Goal: Obtain resource: Download file/media

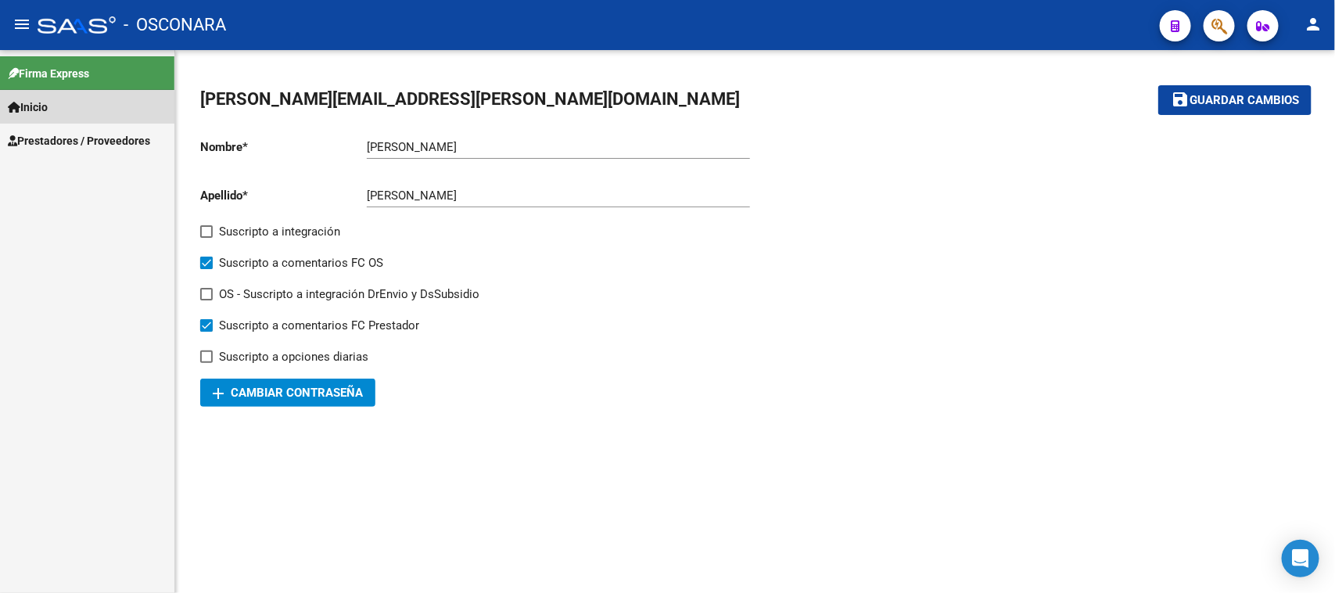
click at [41, 109] on span "Inicio" at bounding box center [28, 107] width 40 height 17
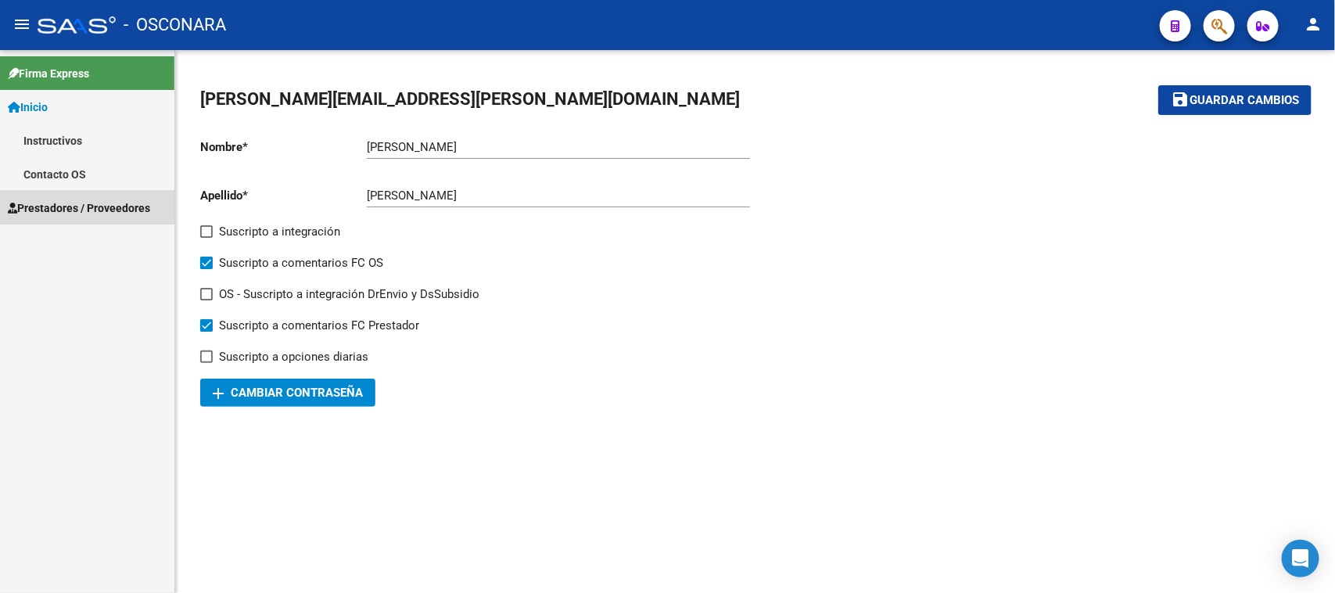
click at [40, 211] on span "Prestadores / Proveedores" at bounding box center [79, 207] width 142 height 17
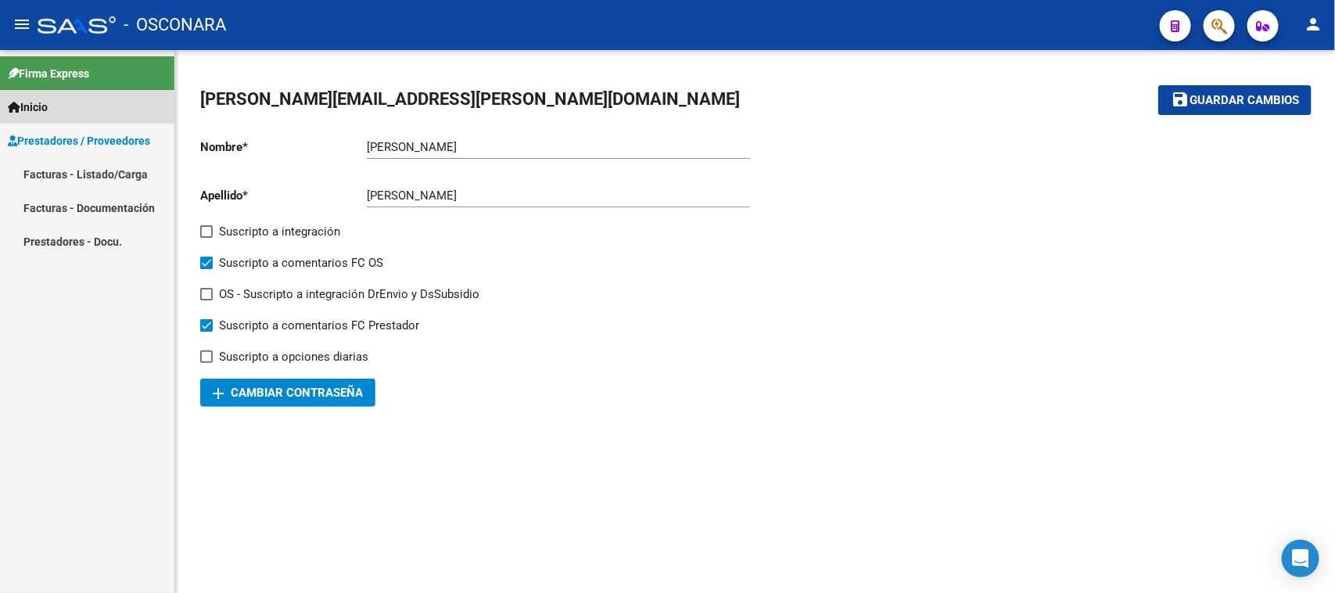
click at [56, 107] on link "Inicio" at bounding box center [87, 107] width 174 height 34
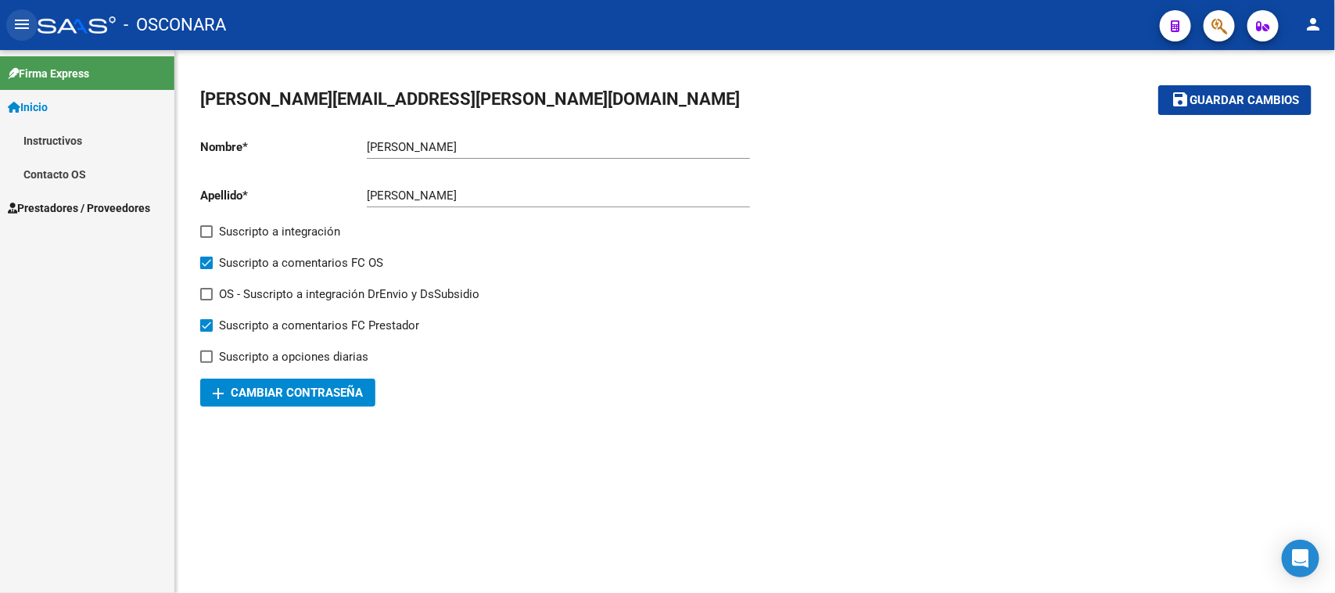
click at [24, 30] on mat-icon "menu" at bounding box center [22, 24] width 19 height 19
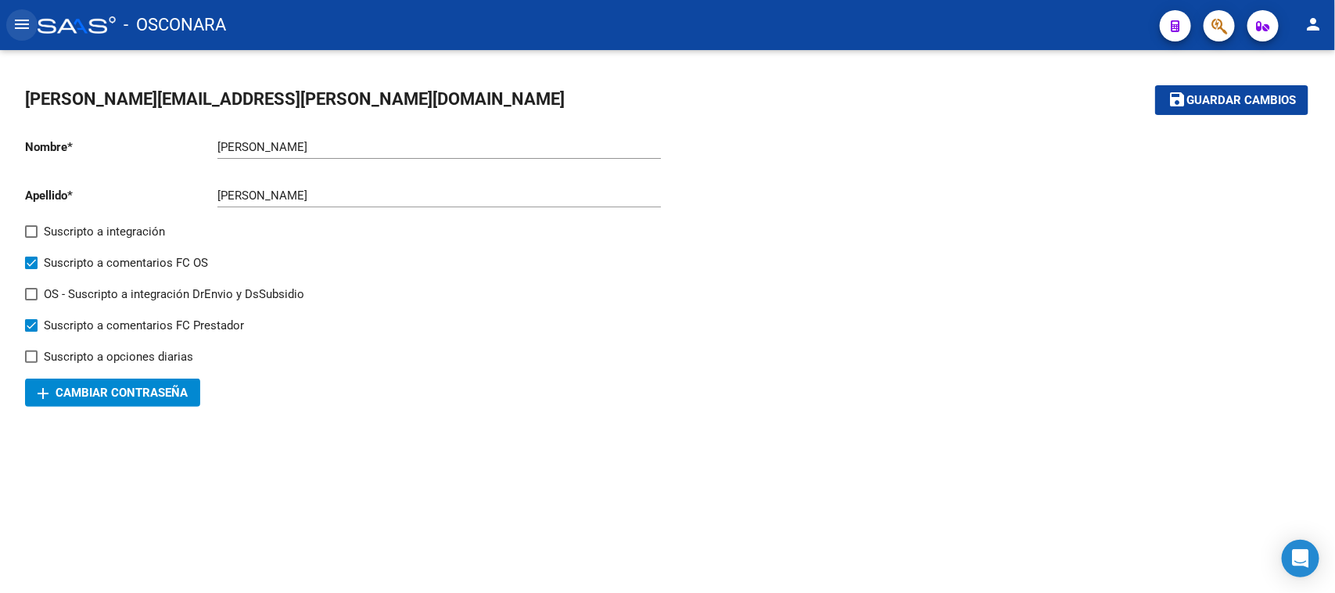
click at [24, 30] on mat-icon "menu" at bounding box center [22, 24] width 19 height 19
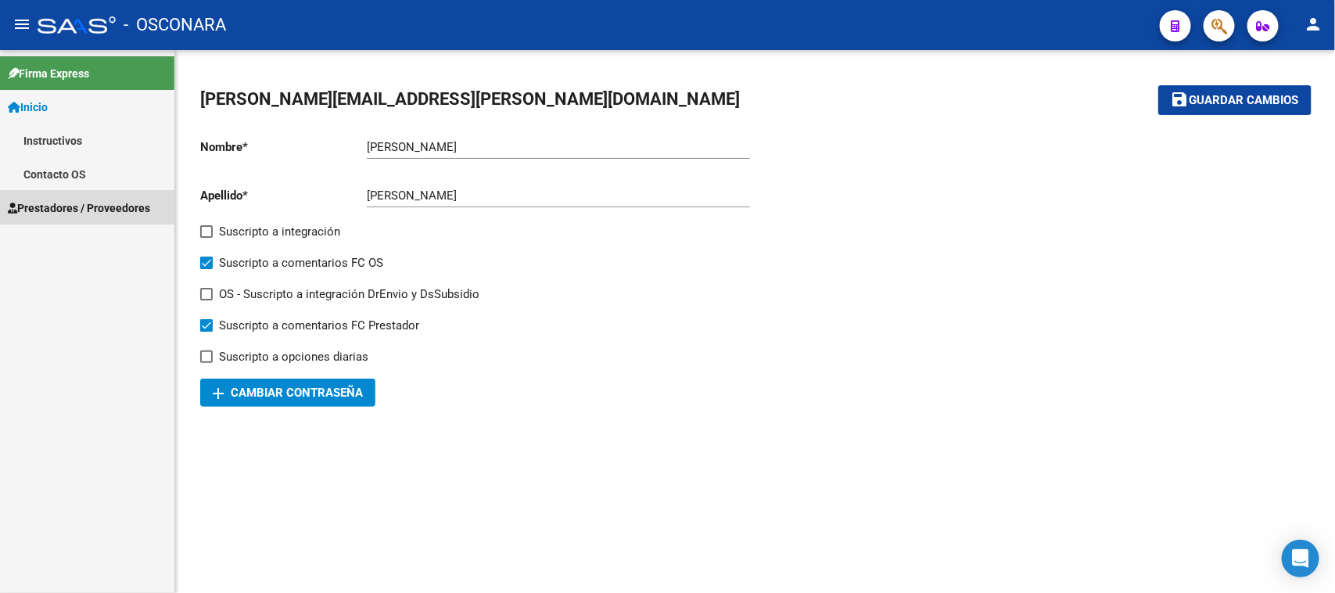
click at [80, 204] on span "Prestadores / Proveedores" at bounding box center [79, 207] width 142 height 17
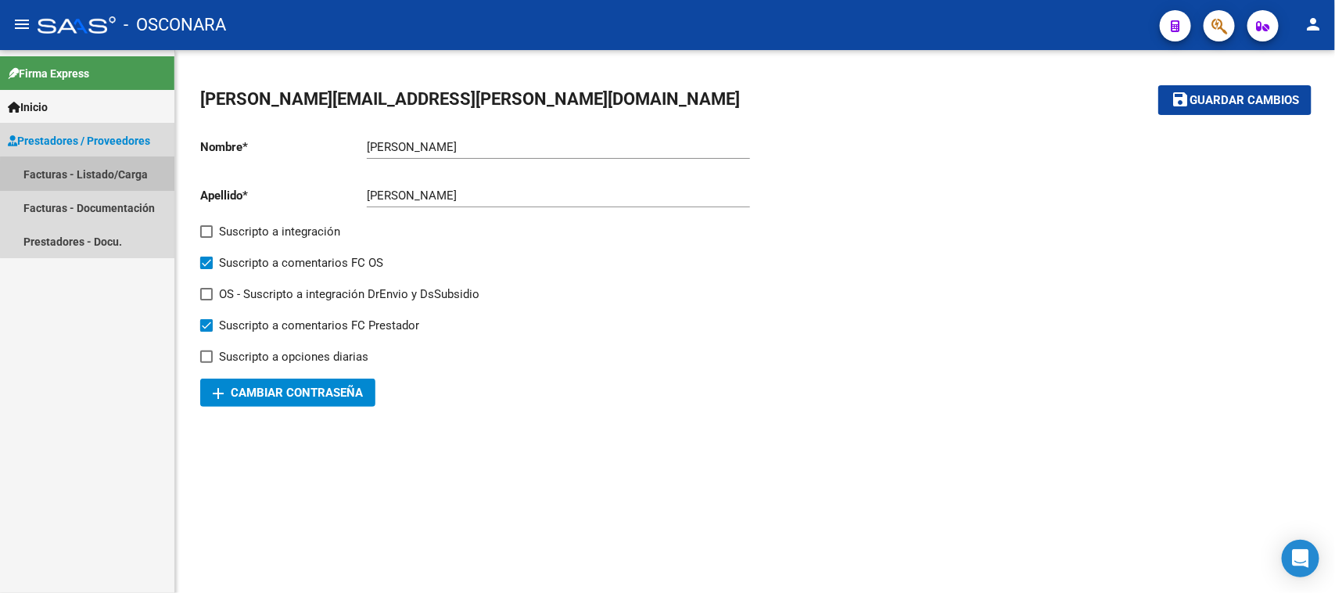
click at [102, 177] on link "Facturas - Listado/Carga" at bounding box center [87, 174] width 174 height 34
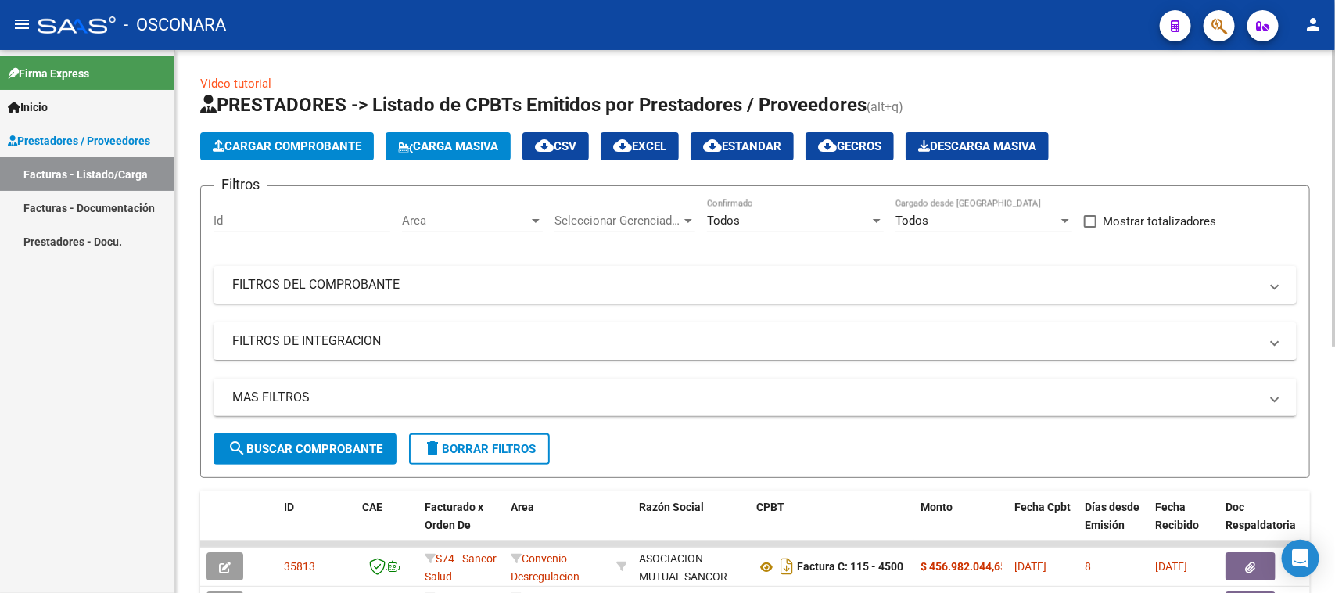
click at [260, 220] on input "Id" at bounding box center [301, 220] width 177 height 14
click at [418, 292] on mat-expansion-panel-header "FILTROS DEL COMPROBANTE" at bounding box center [754, 285] width 1083 height 38
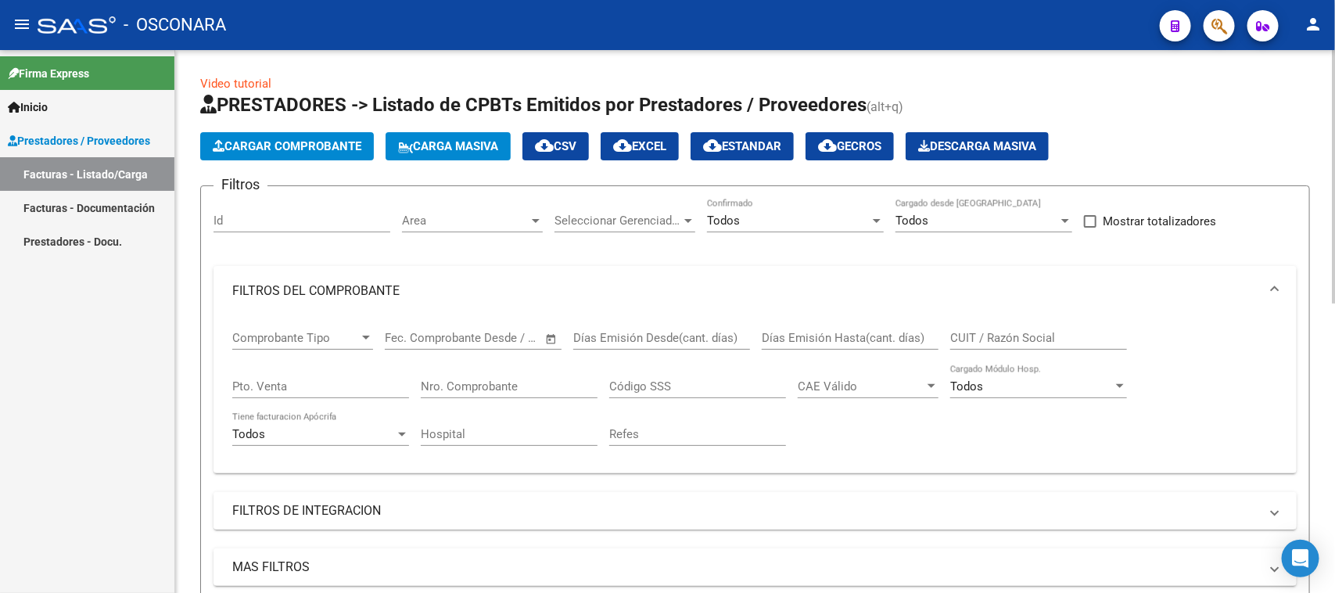
click at [356, 497] on mat-expansion-panel-header "FILTROS DE INTEGRACION" at bounding box center [754, 511] width 1083 height 38
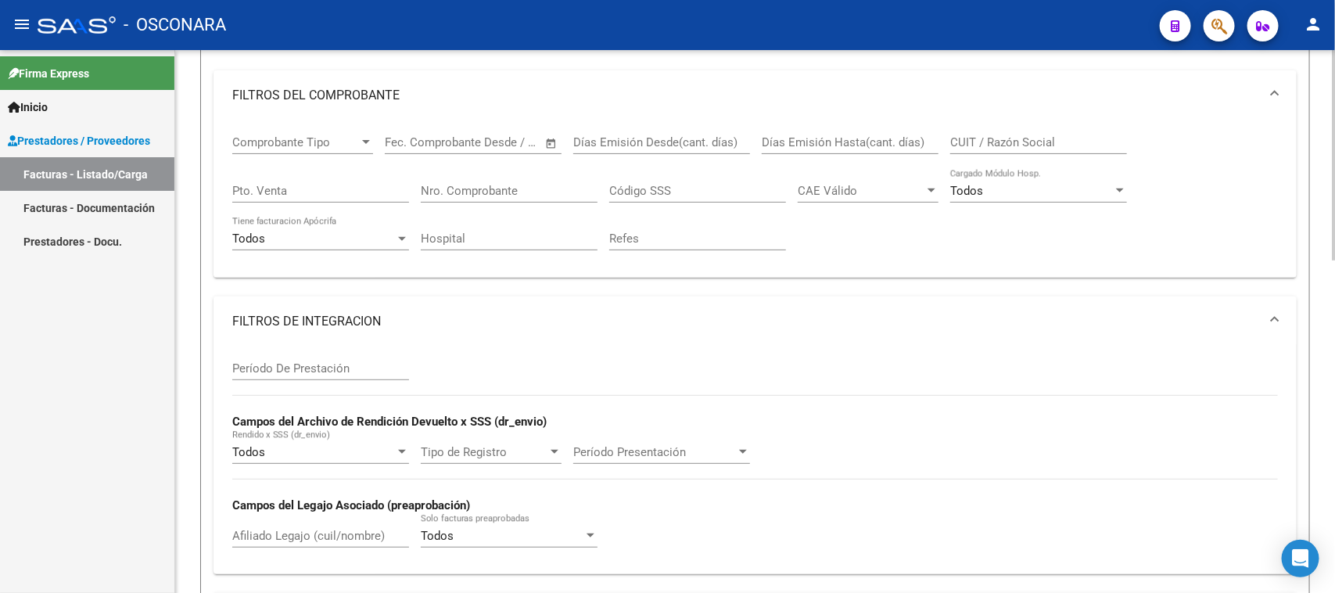
scroll to position [98, 0]
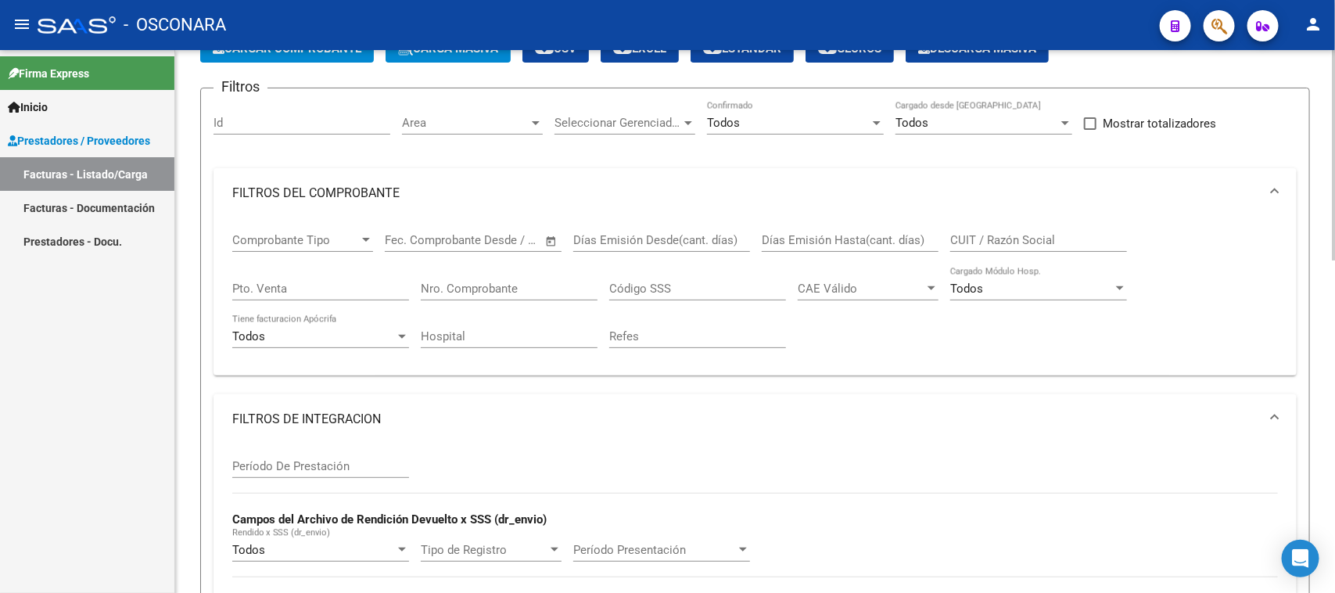
click at [1009, 229] on div "CUIT / Razón Social" at bounding box center [1038, 235] width 177 height 34
click at [513, 176] on mat-expansion-panel-header "FILTROS DEL COMPROBANTE" at bounding box center [754, 193] width 1083 height 50
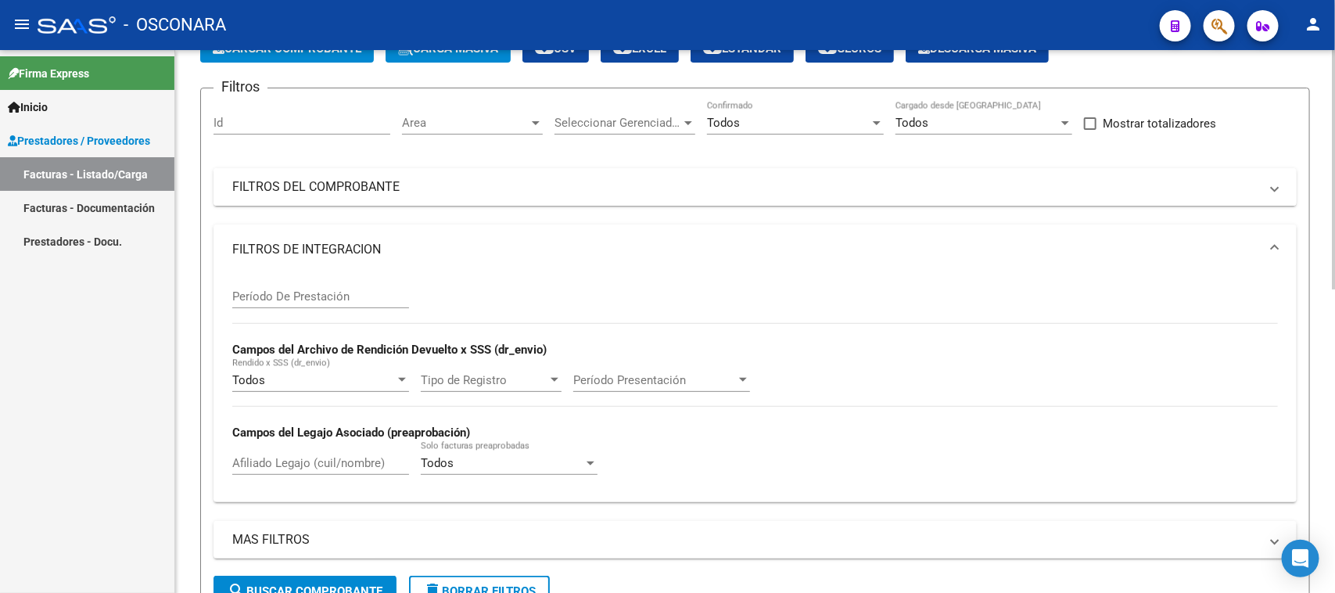
click at [572, 185] on mat-panel-title "FILTROS DEL COMPROBANTE" at bounding box center [745, 186] width 1026 height 17
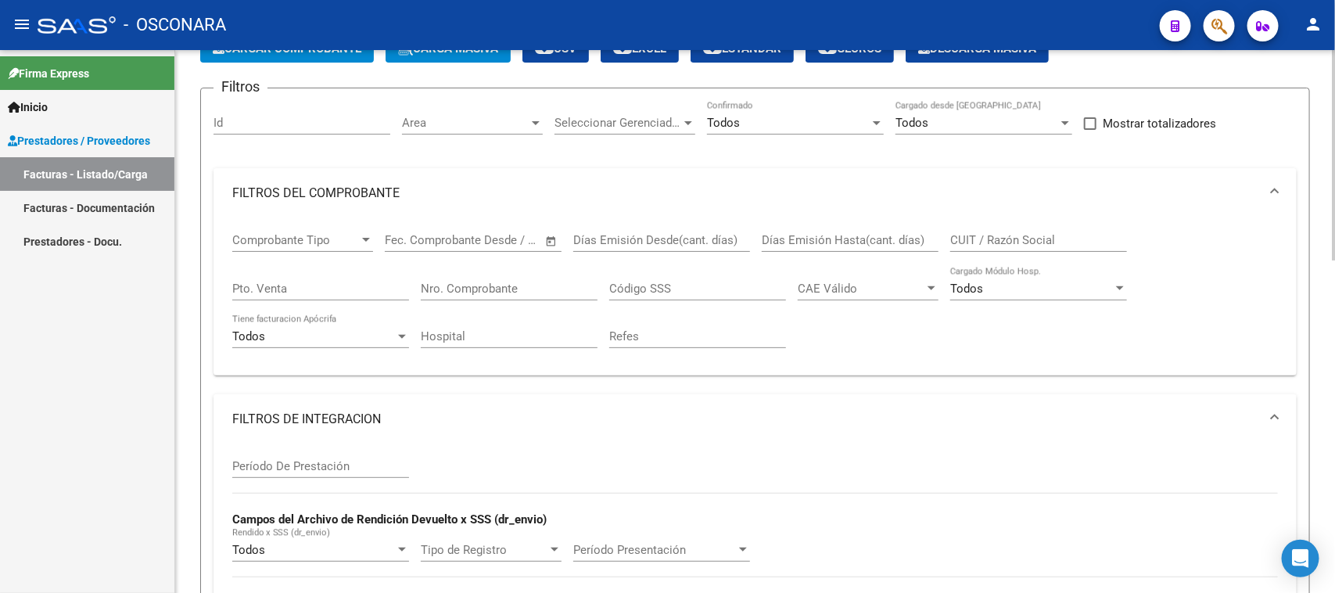
click at [1002, 233] on input "CUIT / Razón Social" at bounding box center [1038, 240] width 177 height 14
paste input "20248010623"
type input "20248010623"
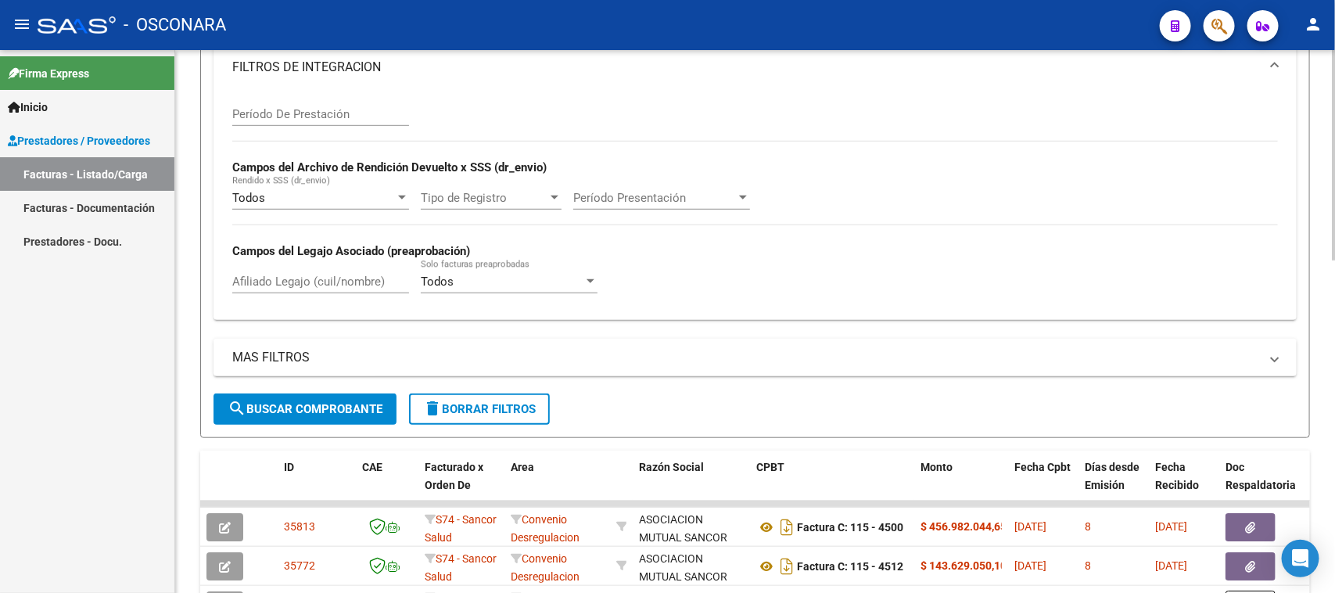
scroll to position [489, 0]
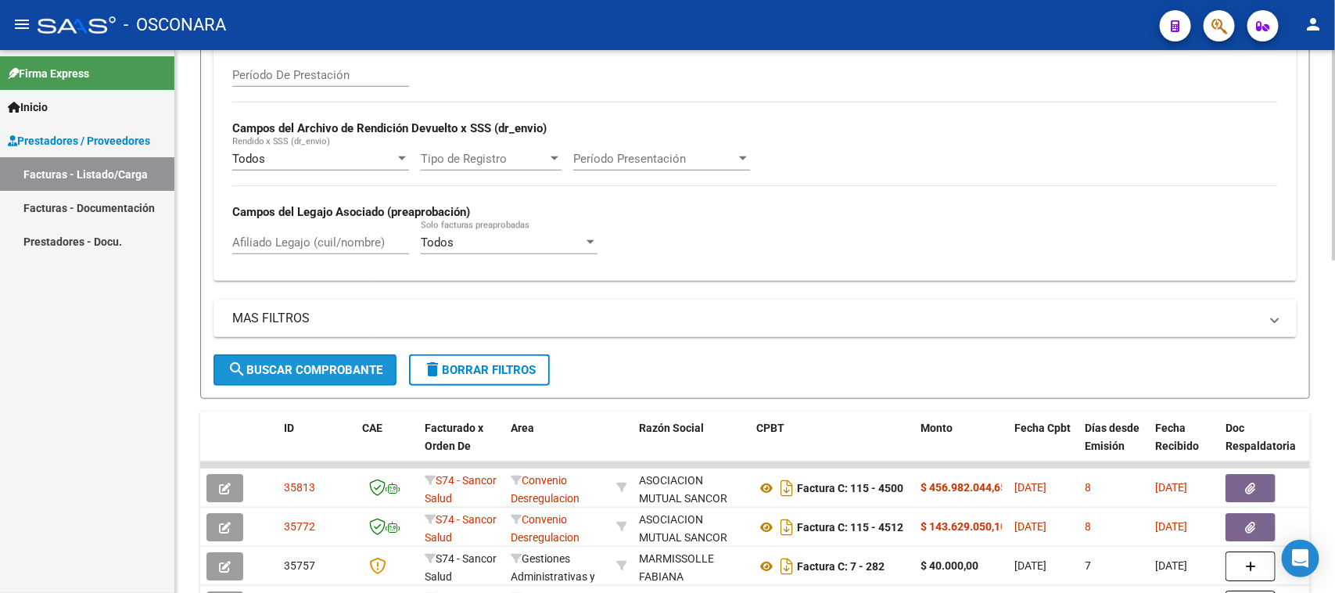
click at [275, 367] on span "search Buscar Comprobante" at bounding box center [305, 370] width 155 height 14
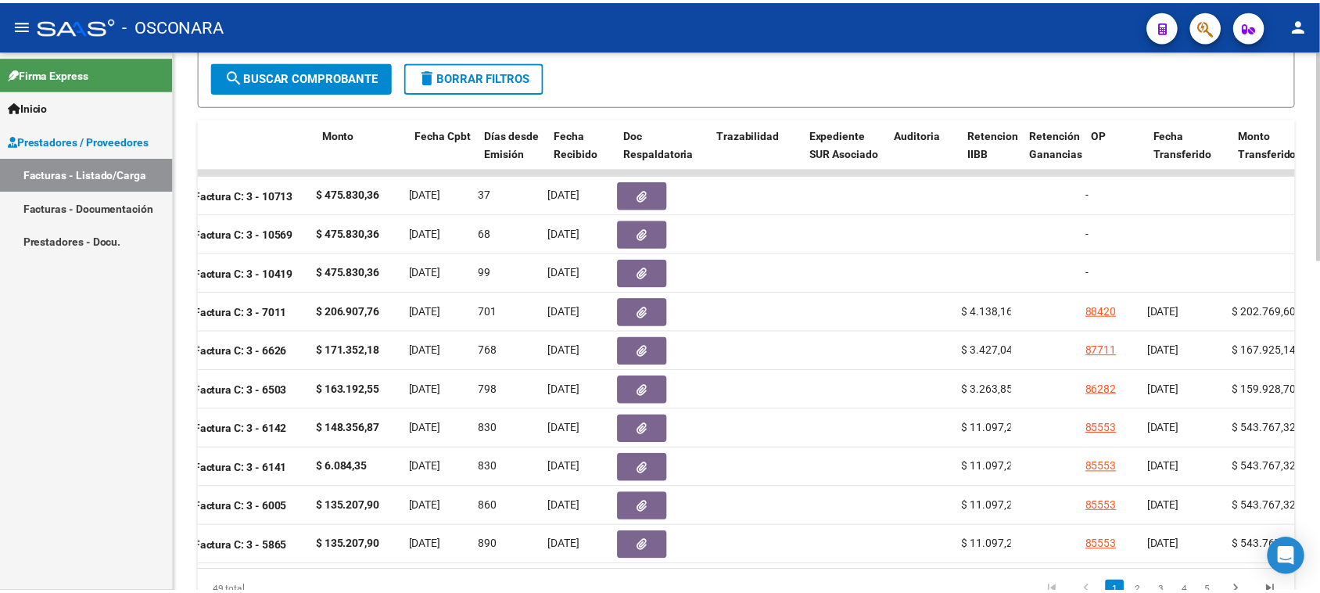
scroll to position [0, 0]
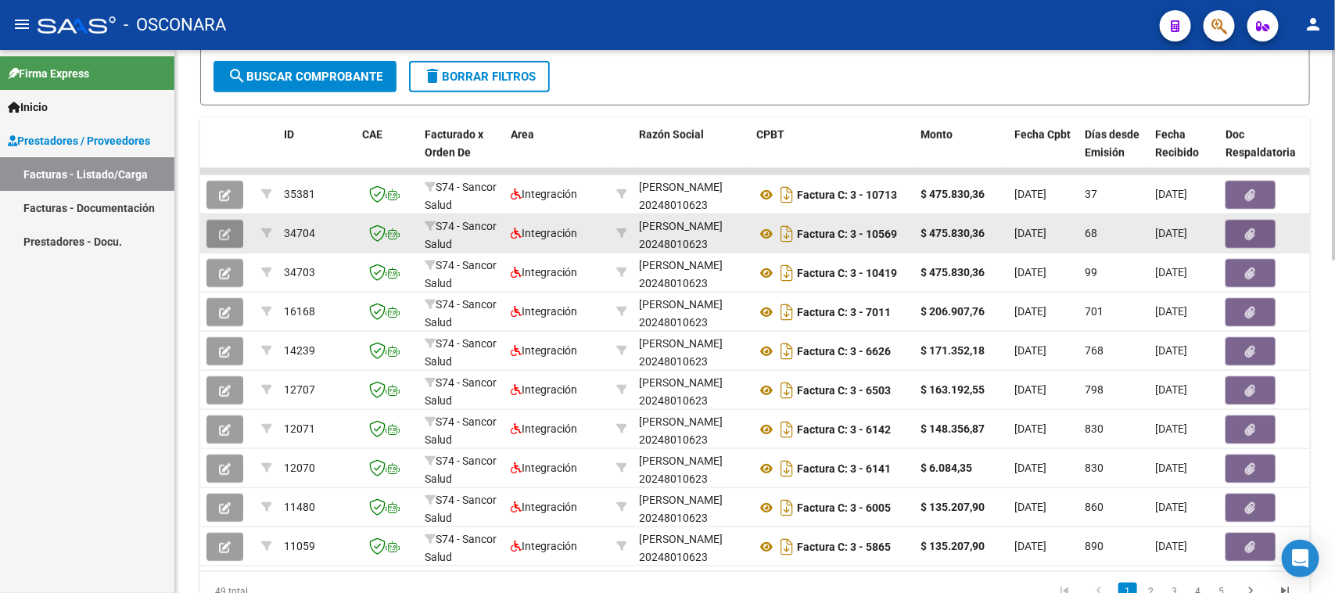
click at [223, 228] on icon "button" at bounding box center [225, 234] width 12 height 12
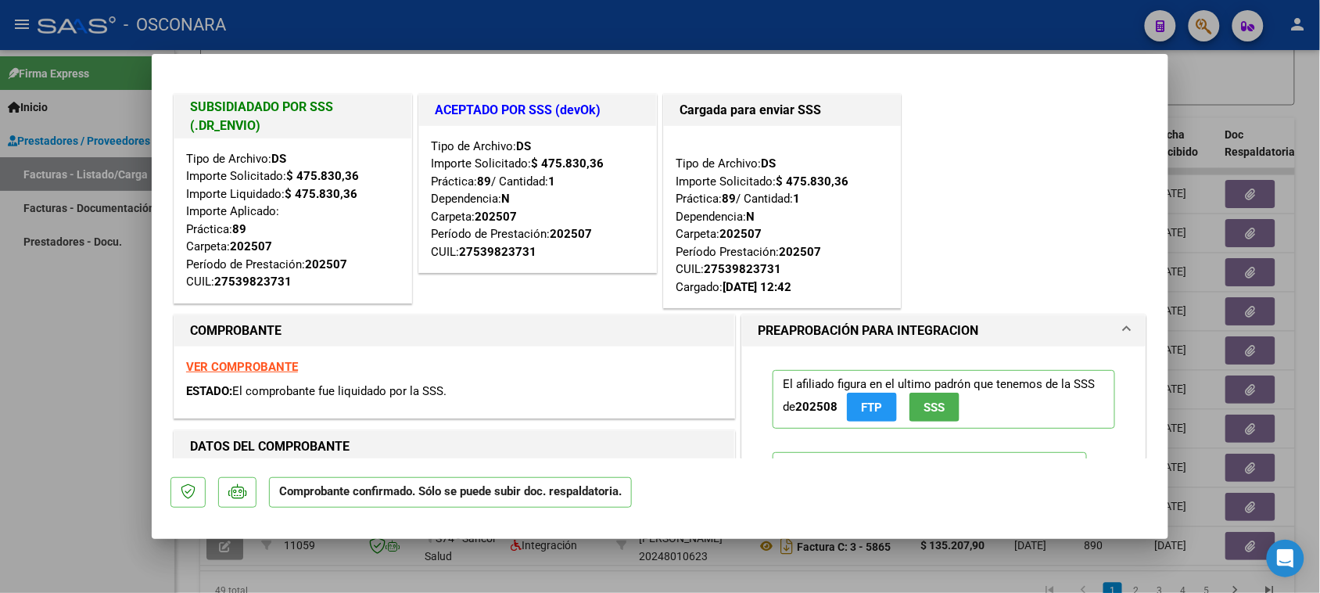
click at [225, 366] on strong "VER COMPROBANTE" at bounding box center [242, 367] width 112 height 14
type input "$ 0,00"
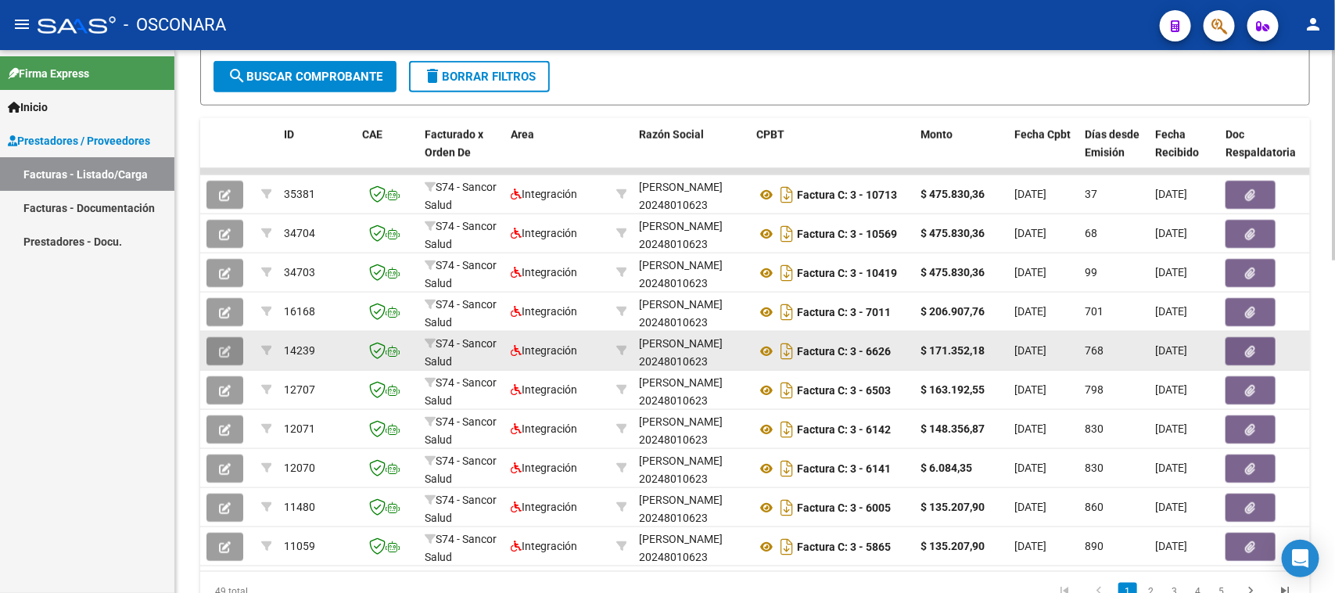
click at [215, 345] on button "button" at bounding box center [224, 351] width 37 height 28
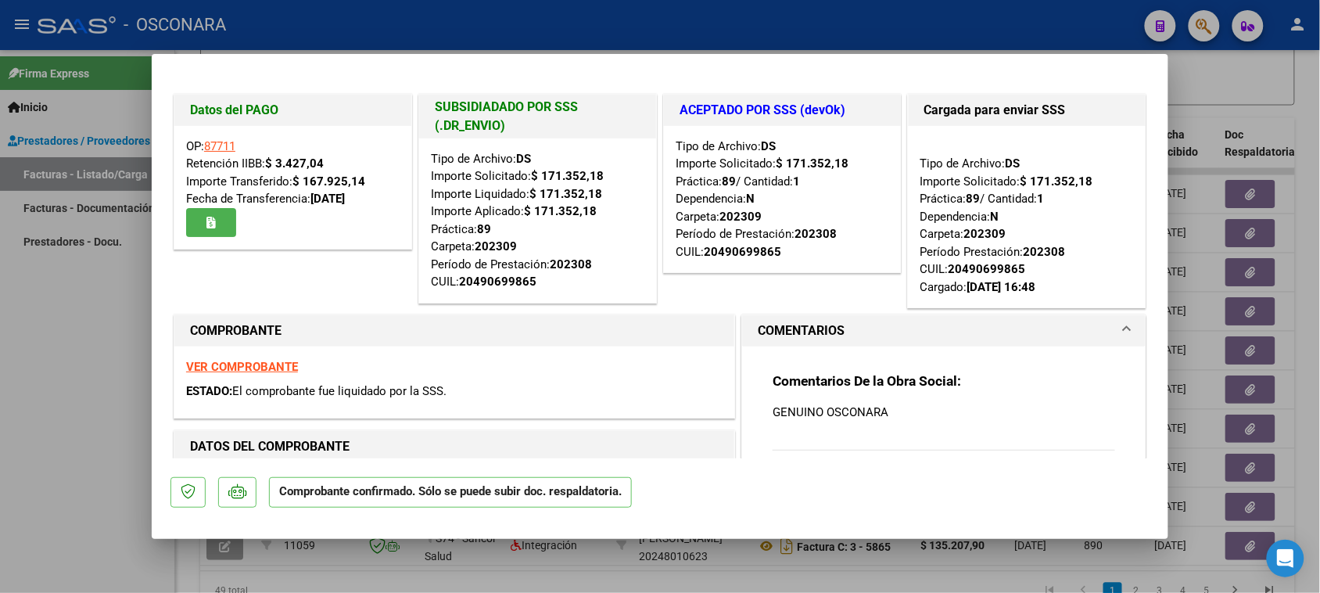
click at [220, 146] on link "87711" at bounding box center [219, 146] width 31 height 14
click at [227, 364] on strong "VER COMPROBANTE" at bounding box center [242, 367] width 112 height 14
click at [201, 217] on button "button" at bounding box center [211, 222] width 50 height 29
type input "$ 0,00"
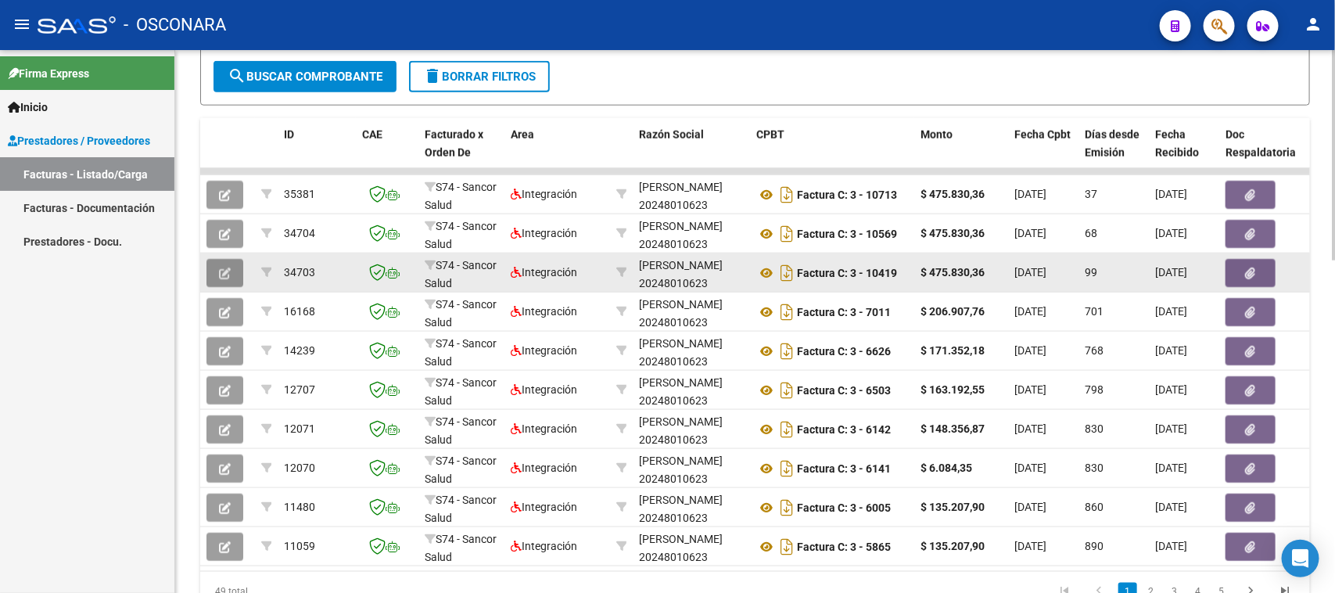
click at [221, 268] on icon "button" at bounding box center [225, 273] width 12 height 12
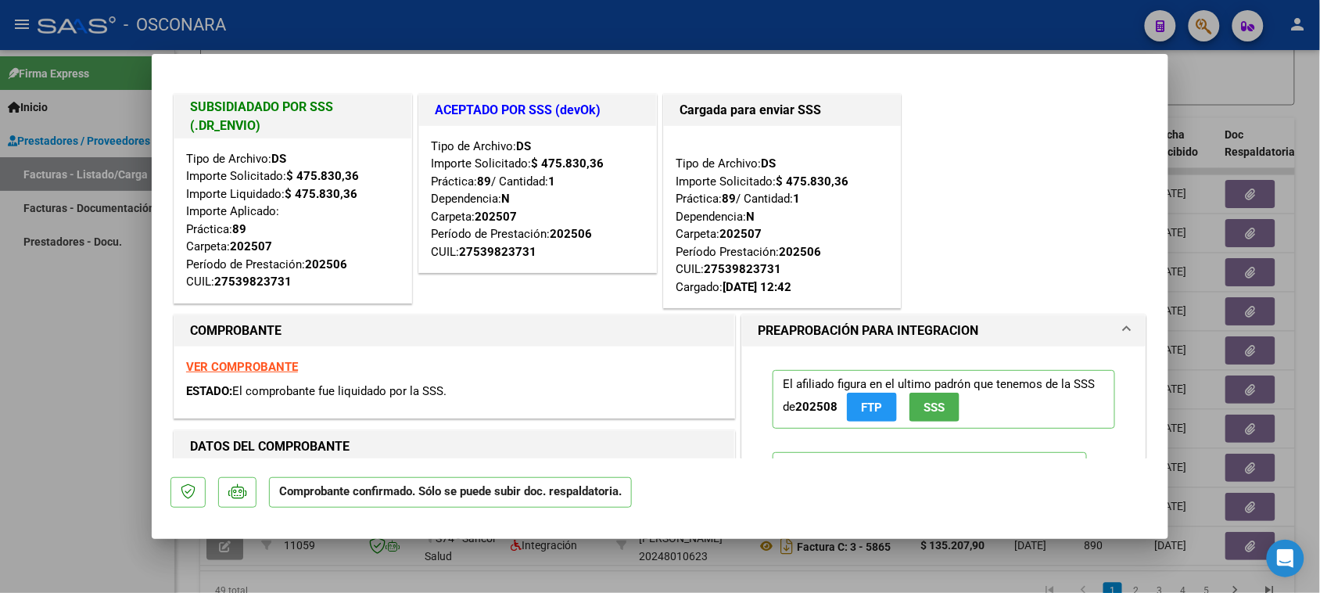
type input "$ 0,00"
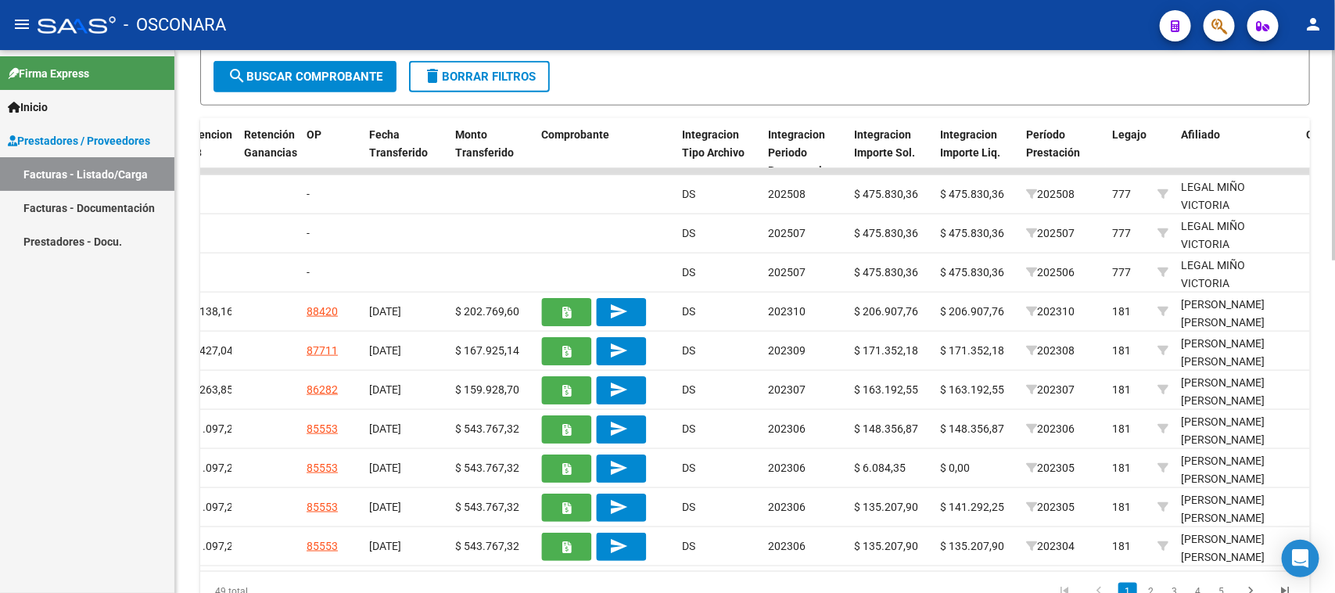
scroll to position [861, 0]
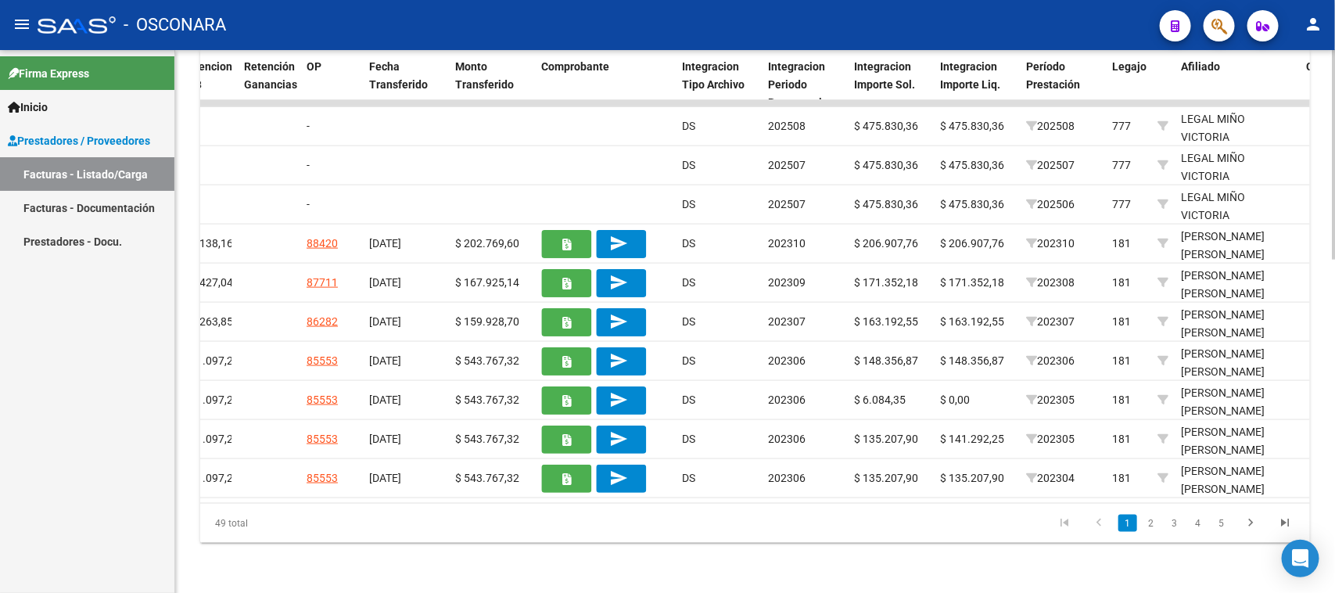
drag, startPoint x: 856, startPoint y: 583, endPoint x: 847, endPoint y: 581, distance: 9.7
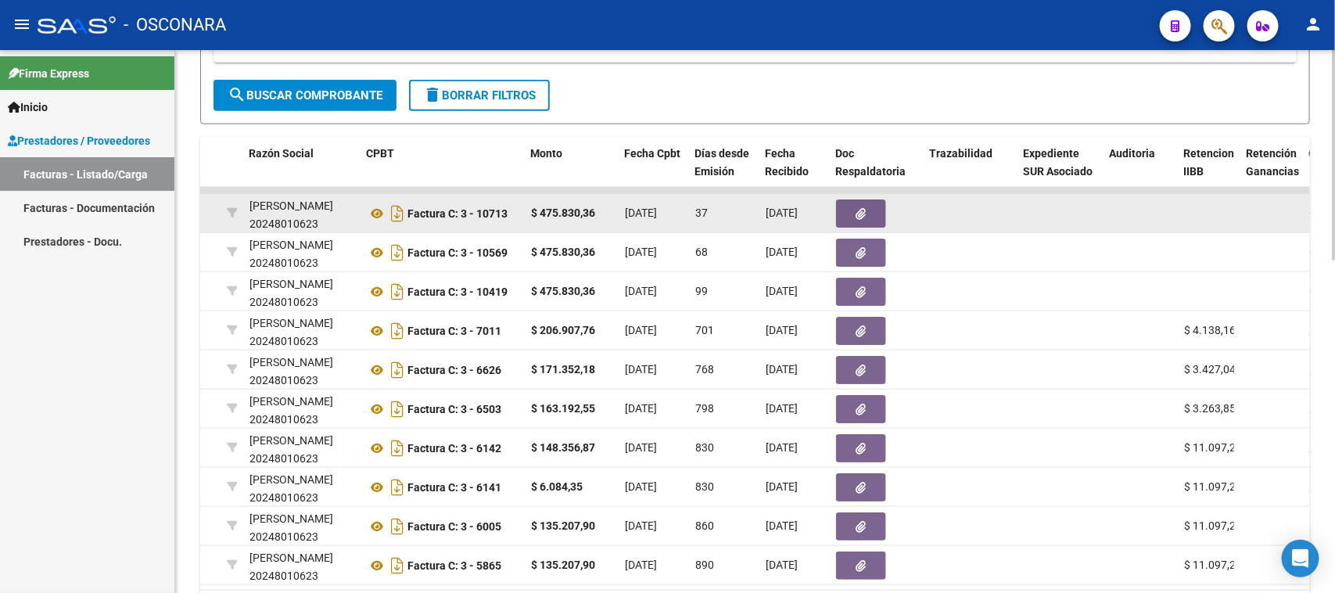
scroll to position [0, 1]
drag, startPoint x: 768, startPoint y: 210, endPoint x: 811, endPoint y: 207, distance: 43.1
click at [797, 207] on span "[DATE]" at bounding box center [781, 212] width 32 height 13
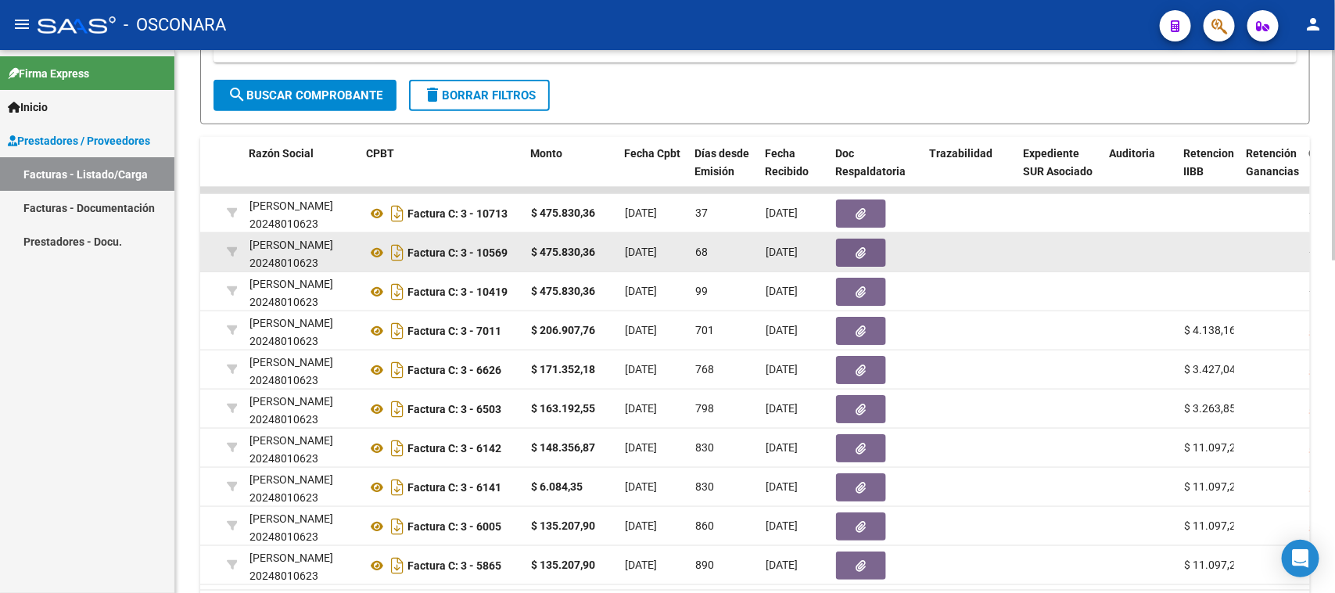
drag, startPoint x: 756, startPoint y: 238, endPoint x: 809, endPoint y: 248, distance: 54.0
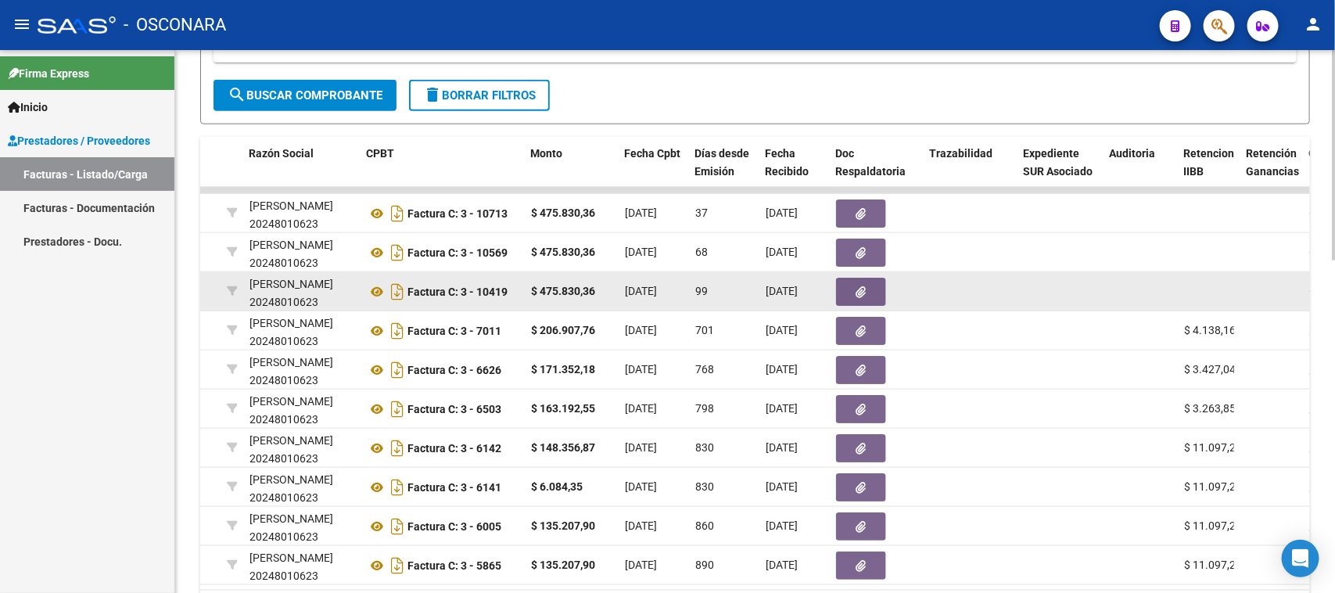
drag, startPoint x: 768, startPoint y: 289, endPoint x: 811, endPoint y: 286, distance: 43.1
click at [797, 286] on span "[DATE]" at bounding box center [781, 291] width 32 height 13
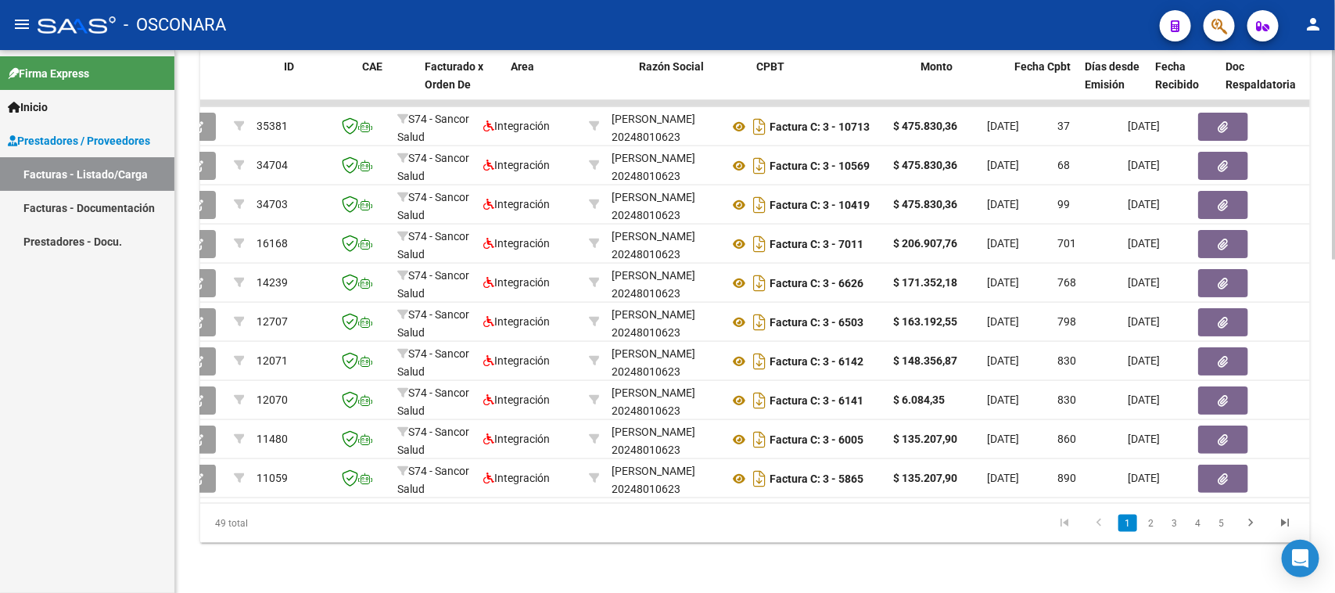
scroll to position [0, 0]
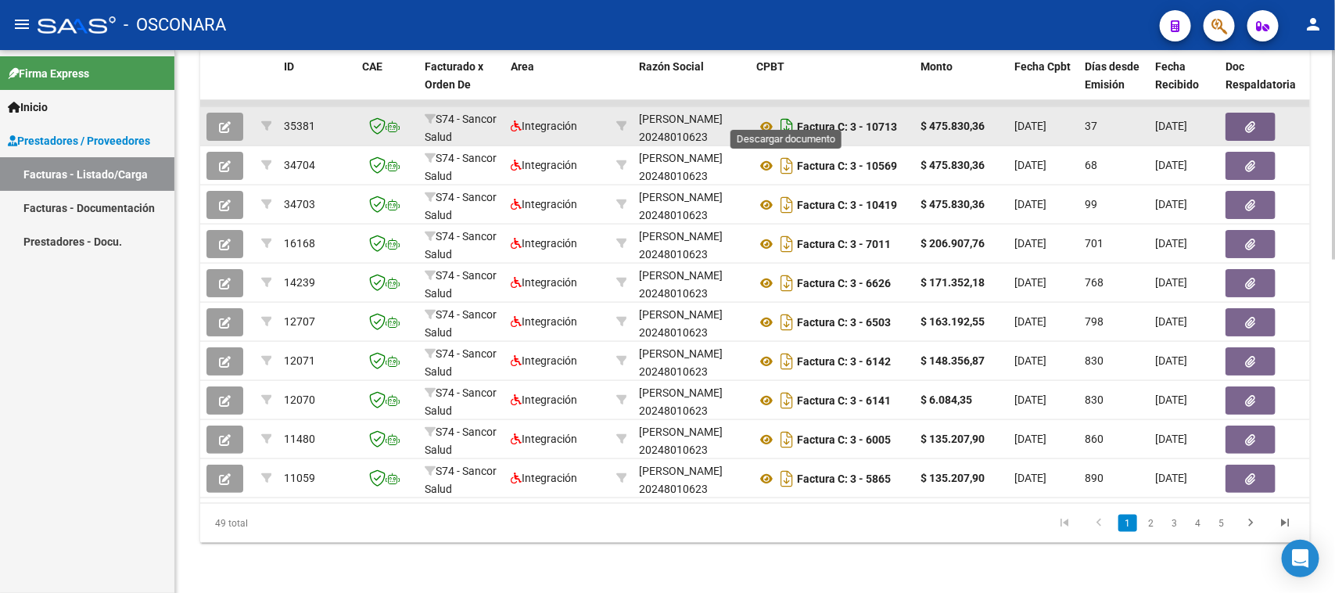
click at [786, 114] on icon "Descargar documento" at bounding box center [786, 126] width 20 height 25
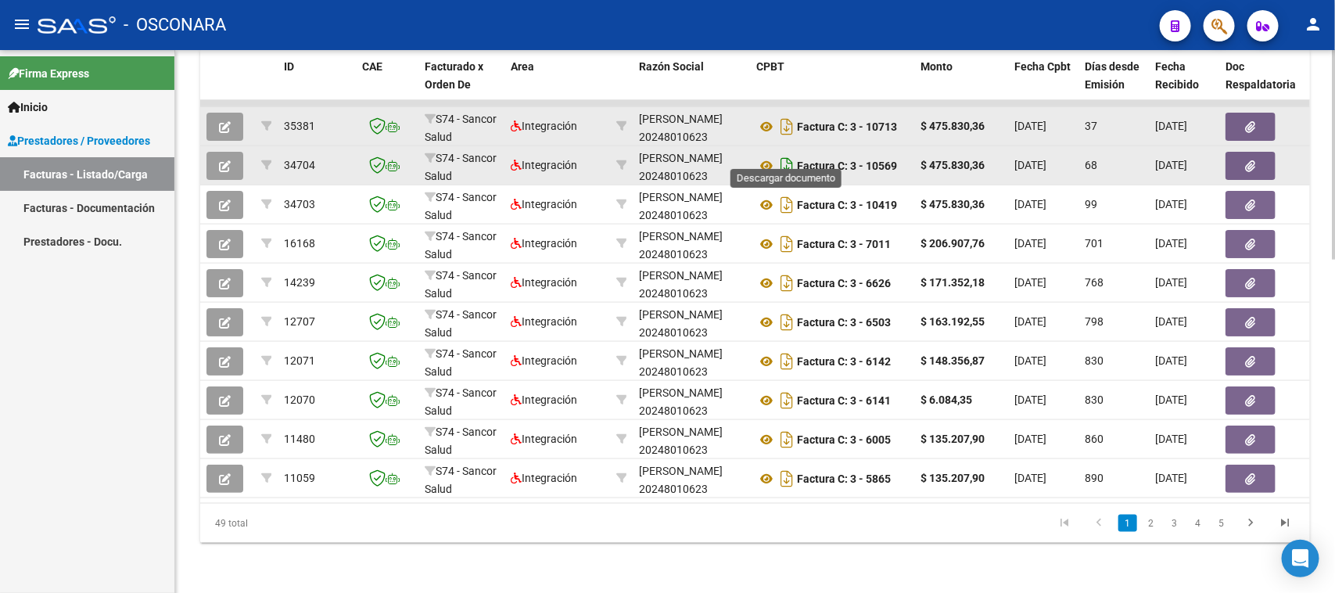
click at [786, 153] on icon "Descargar documento" at bounding box center [786, 165] width 20 height 25
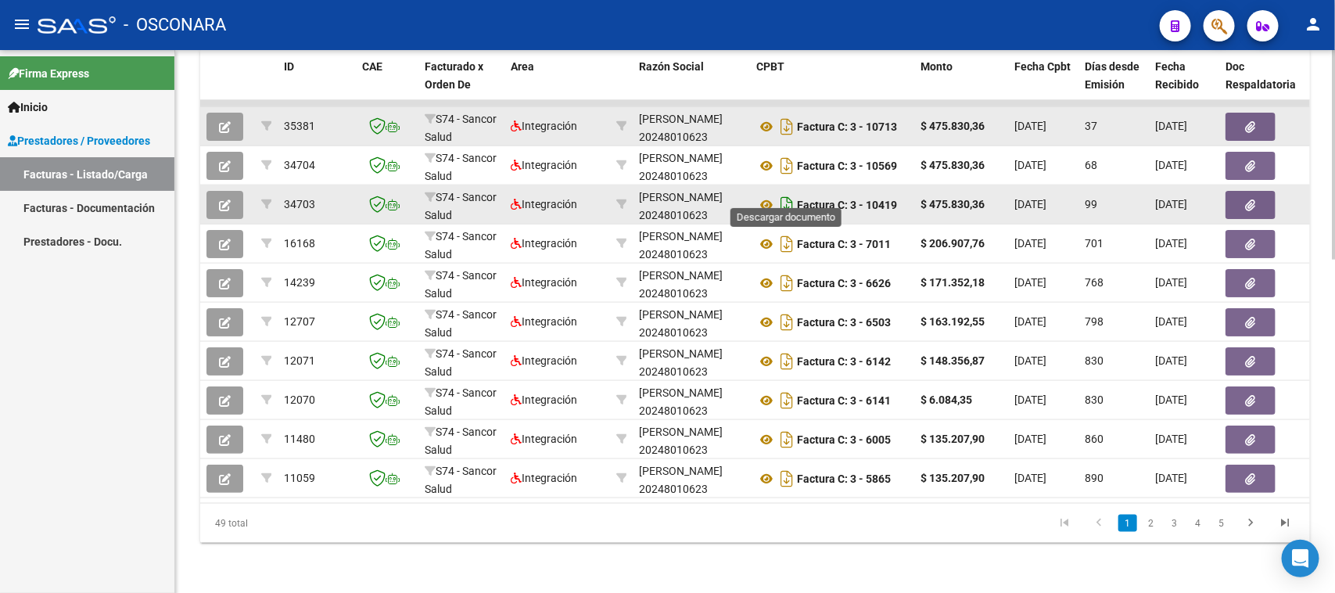
click at [783, 192] on icon "Descargar documento" at bounding box center [786, 204] width 20 height 25
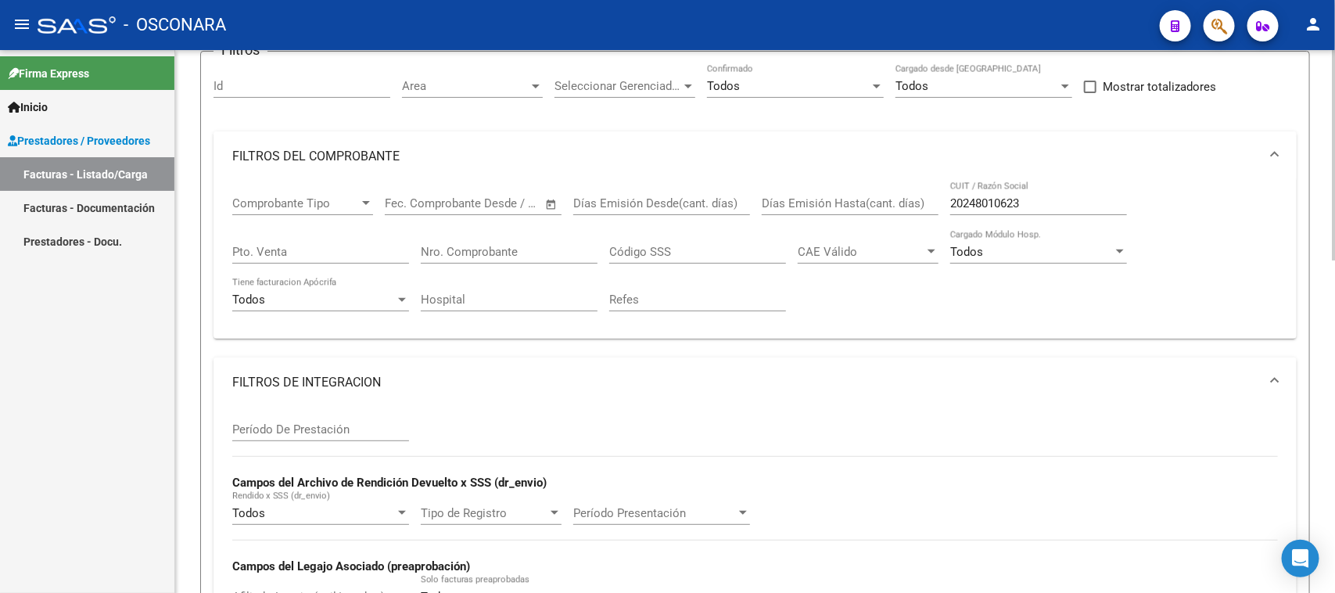
scroll to position [79, 0]
